Goal: Find contact information: Find contact information

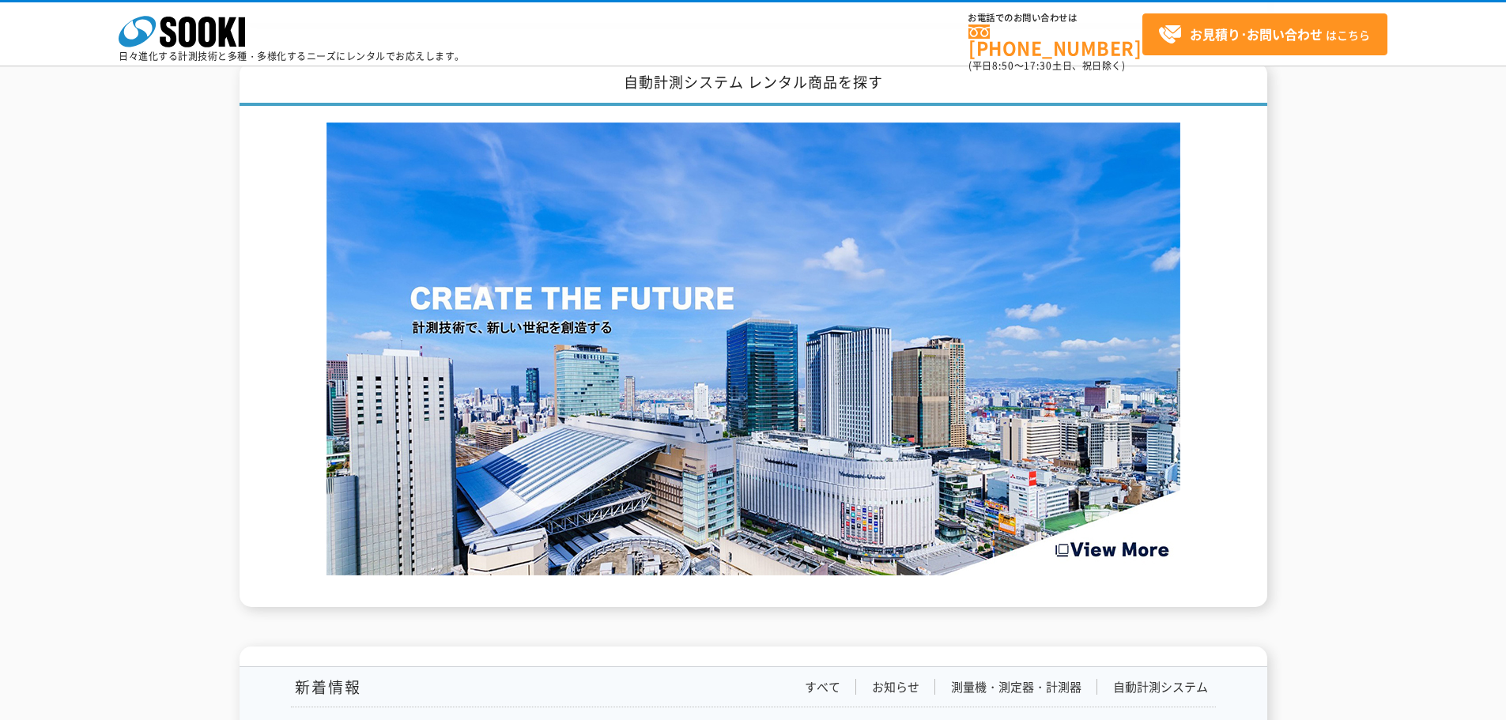
scroll to position [2214, 0]
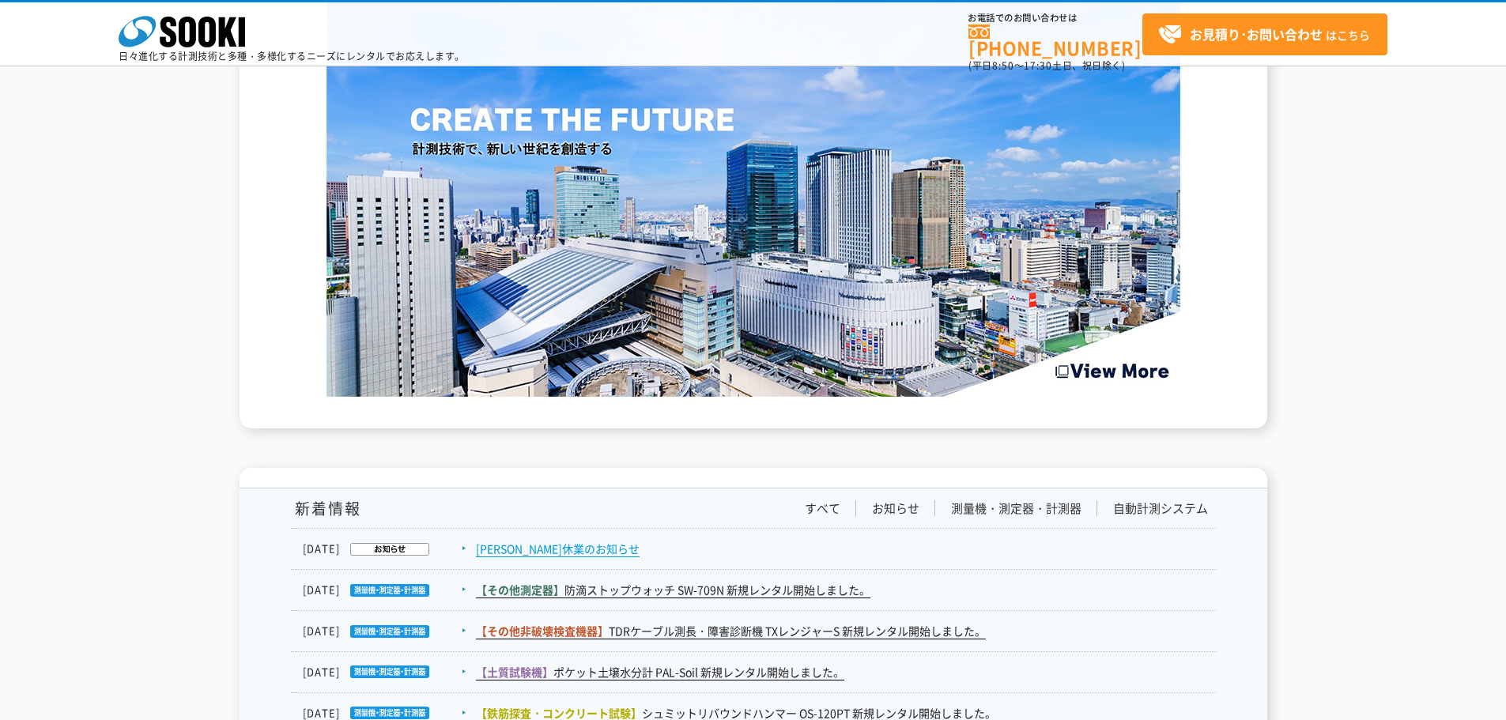
click at [562, 541] on link "夏季休業のお知らせ" at bounding box center [558, 549] width 164 height 17
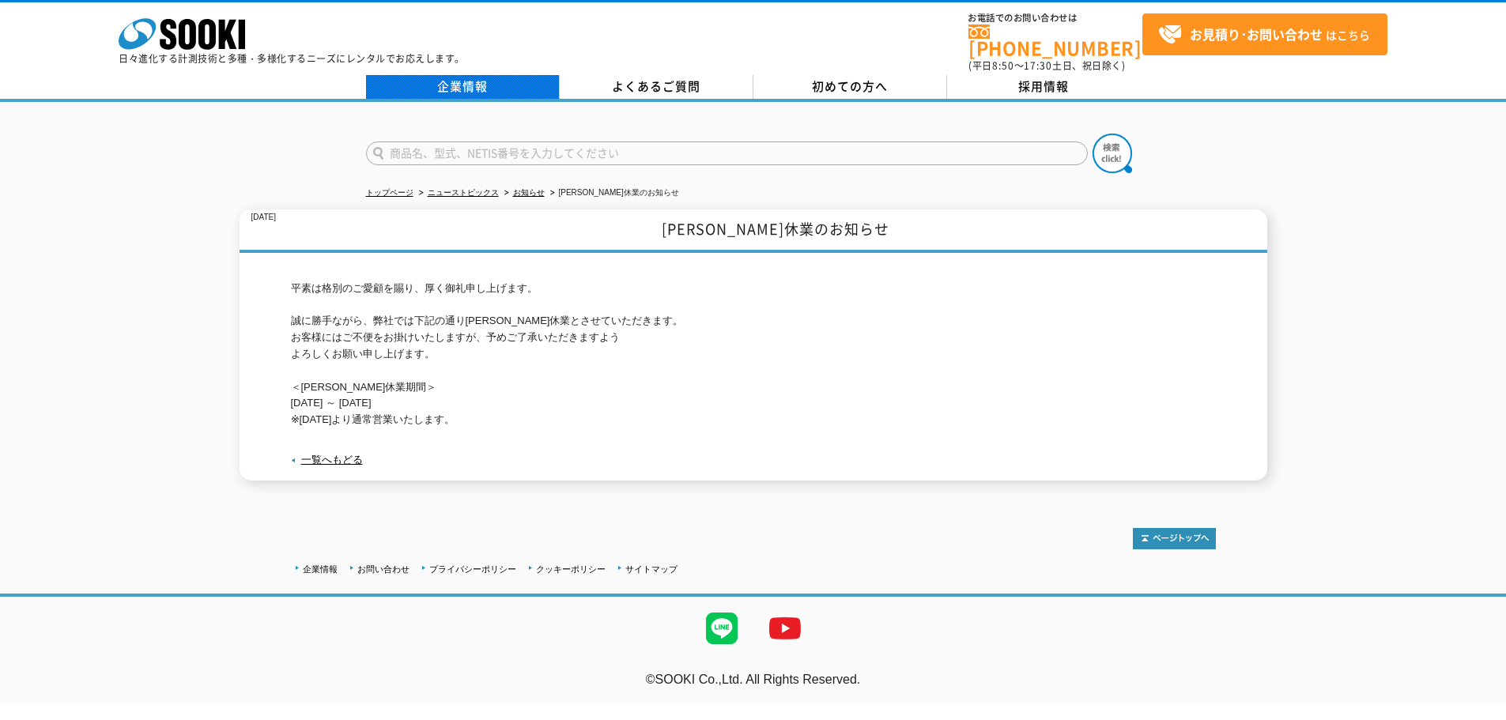
click at [455, 75] on link "企業情報" at bounding box center [463, 87] width 194 height 24
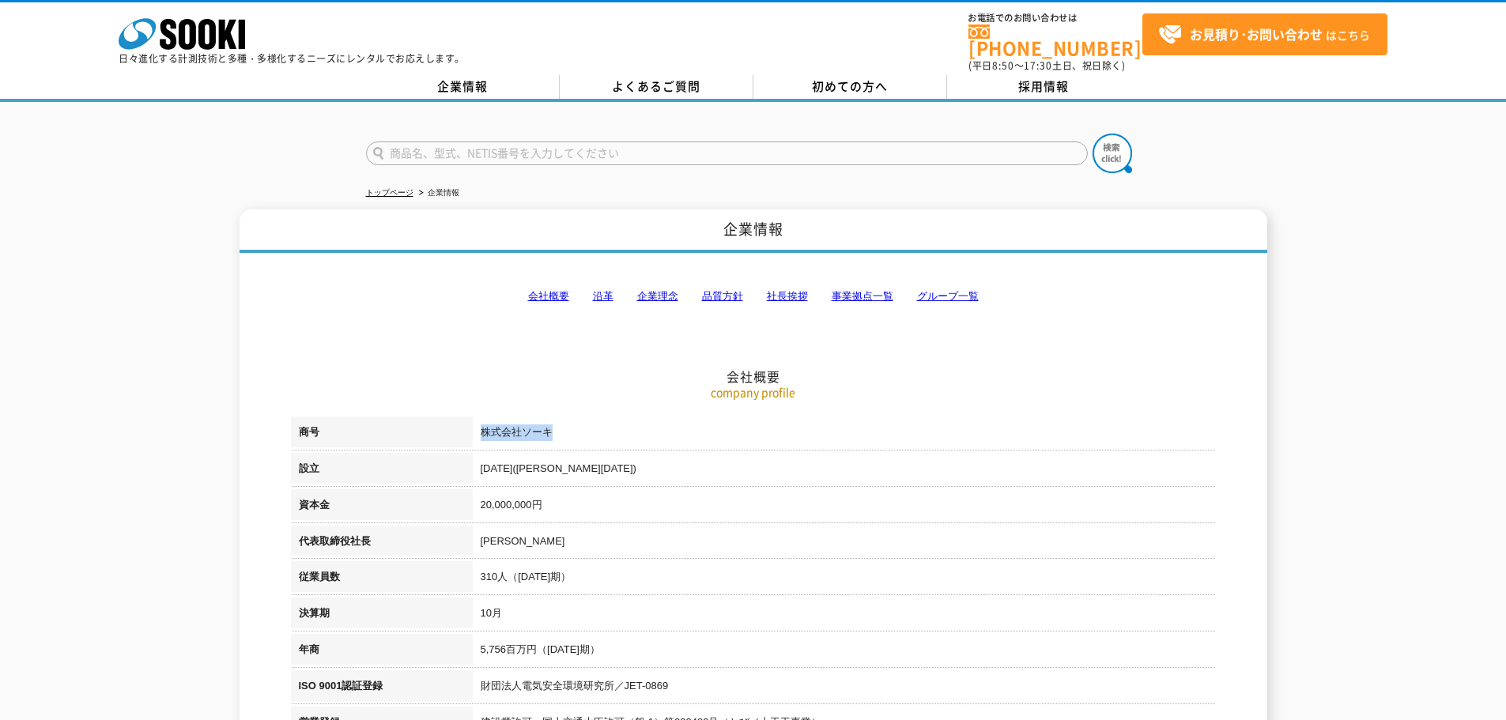
drag, startPoint x: 565, startPoint y: 422, endPoint x: 482, endPoint y: 418, distance: 83.1
click at [482, 418] on td "株式会社ソーキ" at bounding box center [844, 435] width 743 height 36
copy td "株式会社ソーキ"
click at [849, 290] on link "事業拠点一覧" at bounding box center [863, 296] width 62 height 12
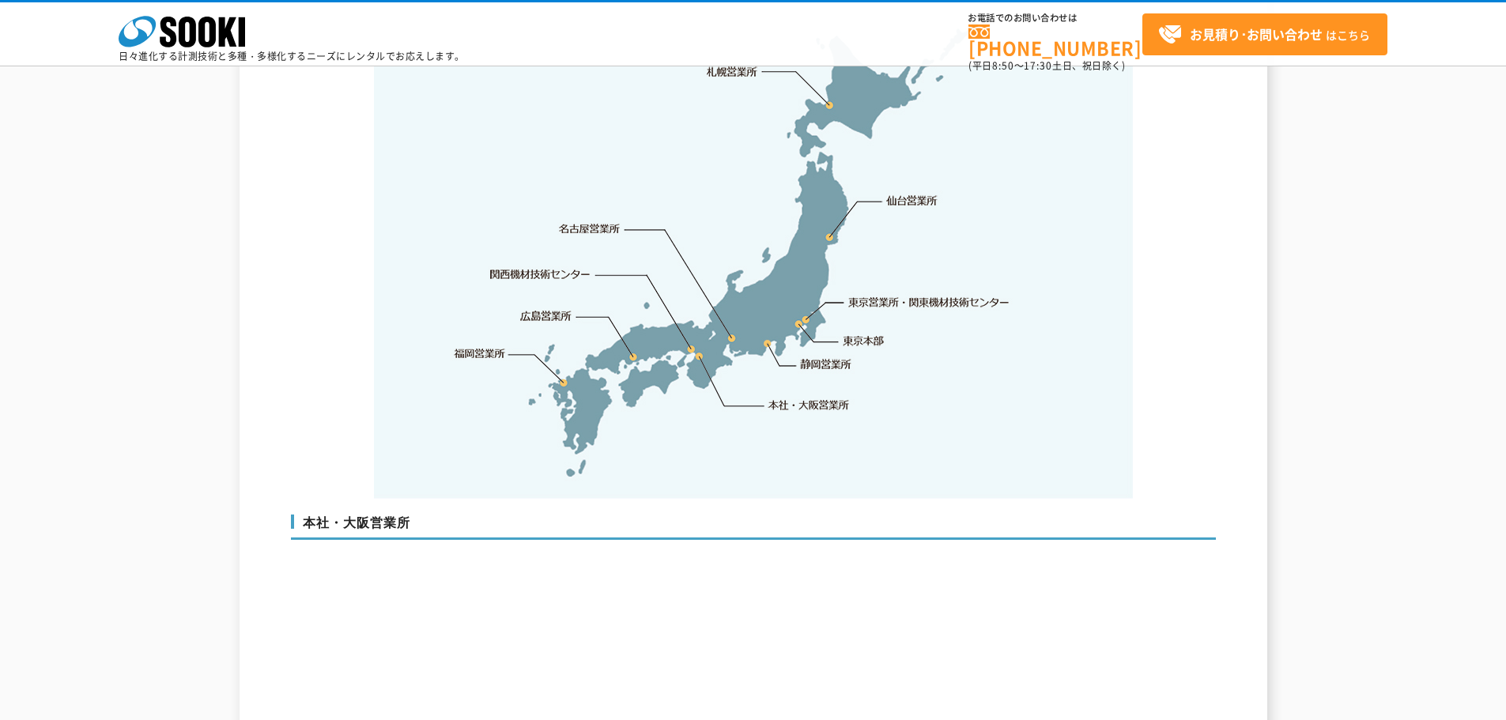
scroll to position [3492, 0]
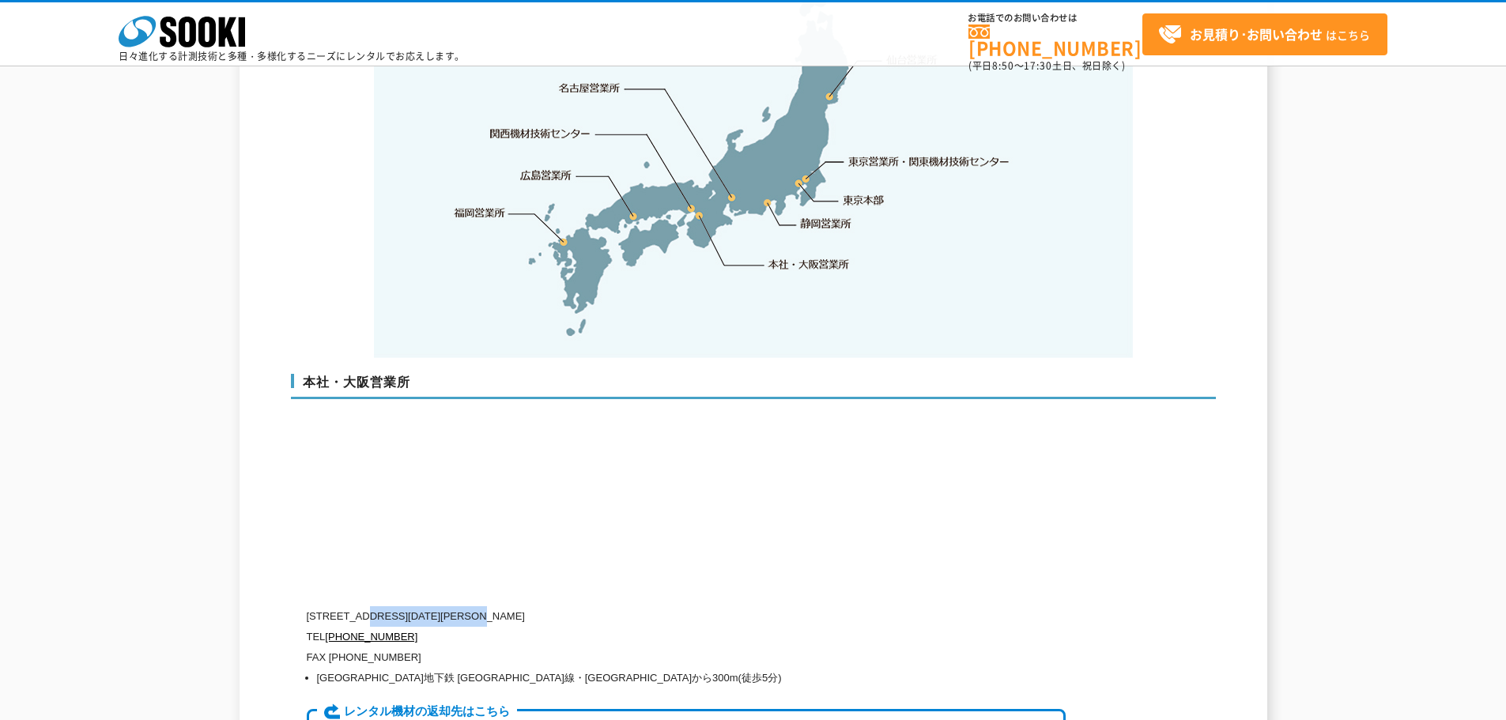
drag, startPoint x: 370, startPoint y: 580, endPoint x: 518, endPoint y: 581, distance: 147.9
click at [527, 607] on p "[STREET_ADDRESS][DATE][PERSON_NAME]" at bounding box center [686, 617] width 759 height 21
copy p "[STREET_ADDRESS][DATE]"
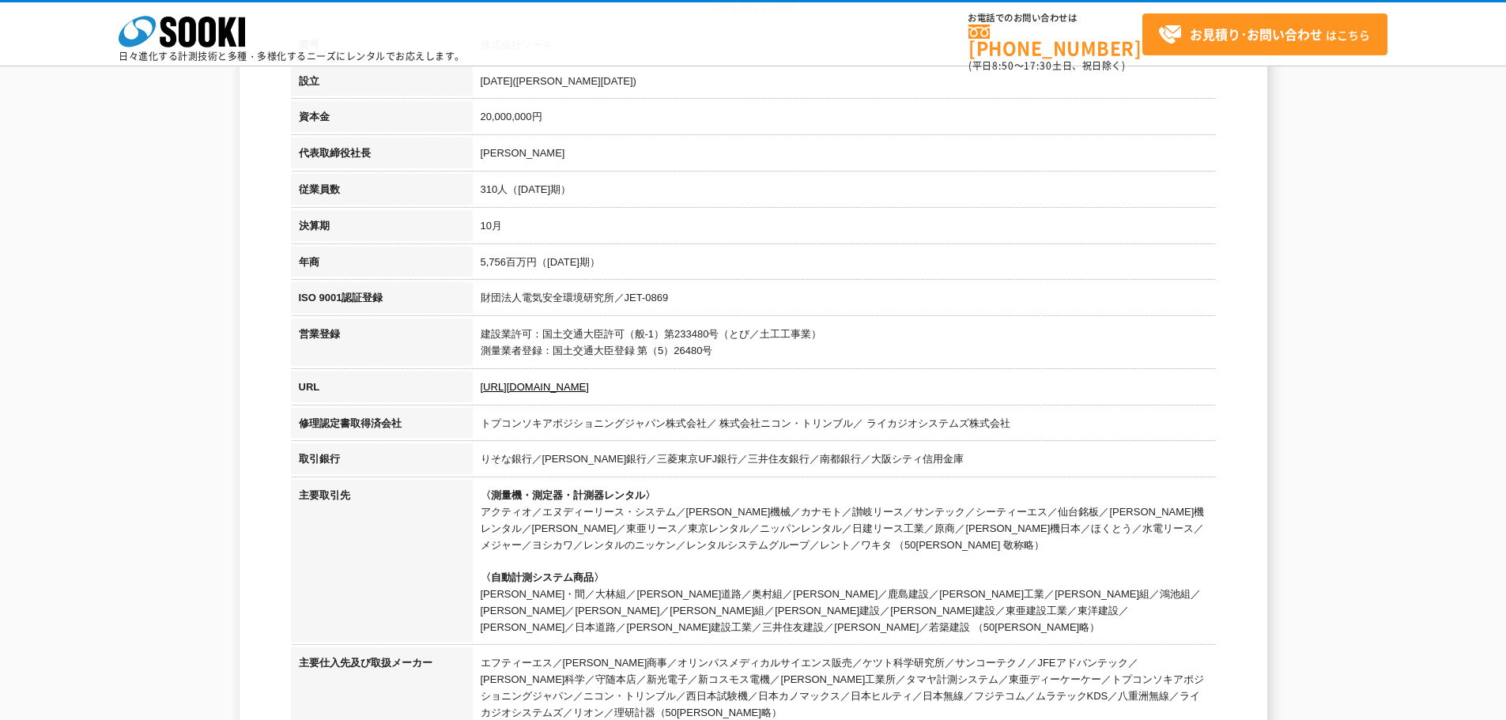
scroll to position [316, 0]
drag, startPoint x: 488, startPoint y: 493, endPoint x: 644, endPoint y: 491, distance: 155.8
click at [644, 491] on span "〈測量機・測定器・計測器レンタル〉" at bounding box center [568, 494] width 175 height 12
copy span "測量機・測定器・計測器レンタル"
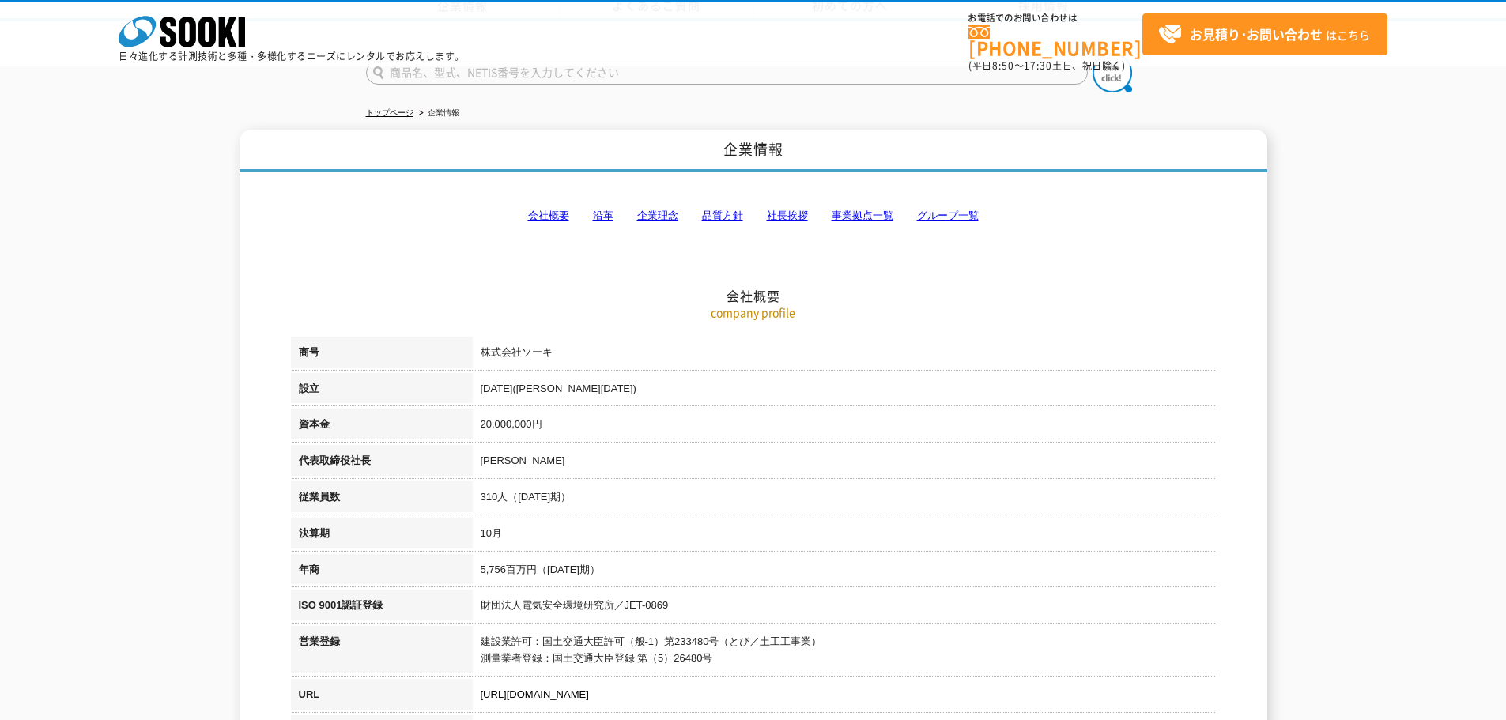
scroll to position [0, 0]
